Goal: Complete application form

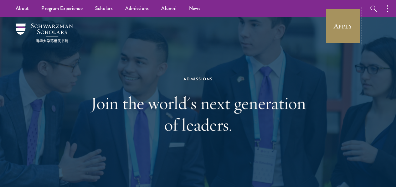
click at [341, 25] on link "Apply" at bounding box center [342, 25] width 35 height 35
click at [339, 23] on link "Apply" at bounding box center [342, 25] width 35 height 35
click at [338, 27] on link "Apply" at bounding box center [342, 25] width 35 height 35
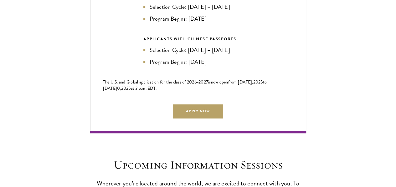
scroll to position [1456, 0]
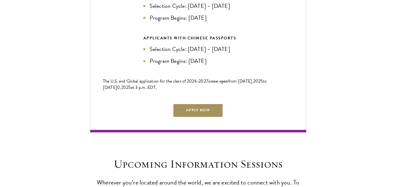
click at [195, 103] on link "Apply Now" at bounding box center [198, 110] width 50 height 14
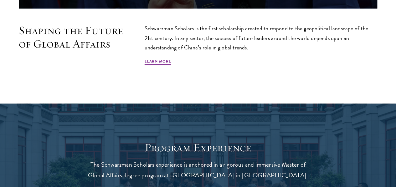
scroll to position [380, 0]
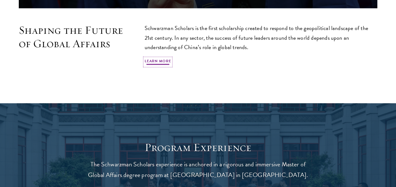
click at [171, 63] on link "Learn More" at bounding box center [158, 62] width 27 height 8
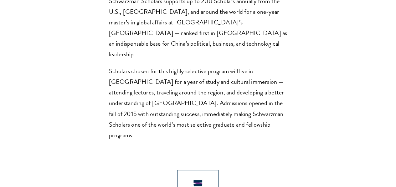
scroll to position [489, 0]
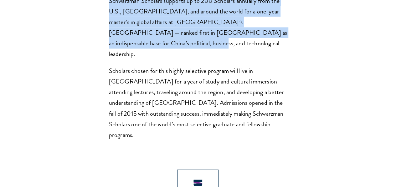
drag, startPoint x: 108, startPoint y: 36, endPoint x: 183, endPoint y: 85, distance: 90.2
click at [183, 85] on section "Opportunity in [GEOGRAPHIC_DATA] Gain firsthand experience in [GEOGRAPHIC_DATA]…" at bounding box center [198, 104] width 396 height 738
copy p "Schwarzman Scholars supports up to 200 Scholars annually from the U.S., [GEOGRA…"
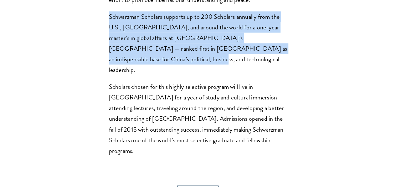
scroll to position [473, 0]
